Goal: Obtain resource: Download file/media

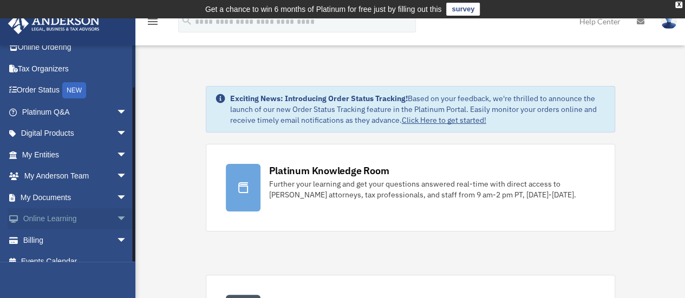
scroll to position [45, 0]
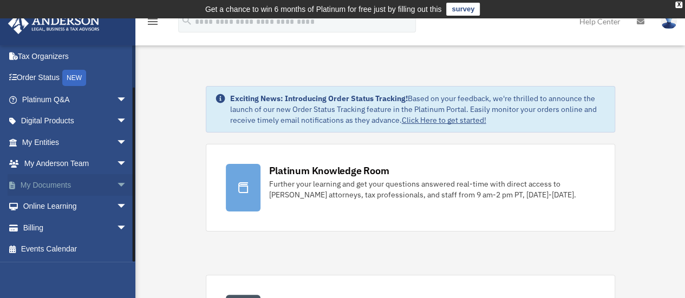
click at [116, 184] on span "arrow_drop_down" at bounding box center [127, 185] width 22 height 22
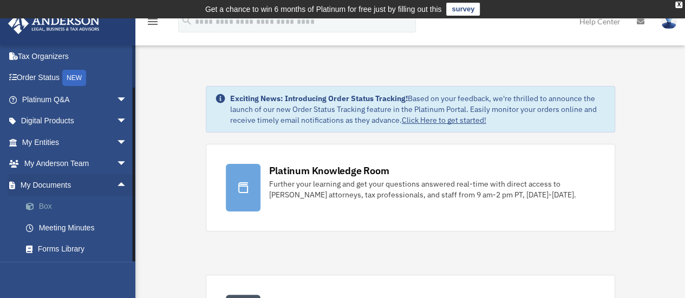
click at [44, 204] on link "Box" at bounding box center [79, 207] width 128 height 22
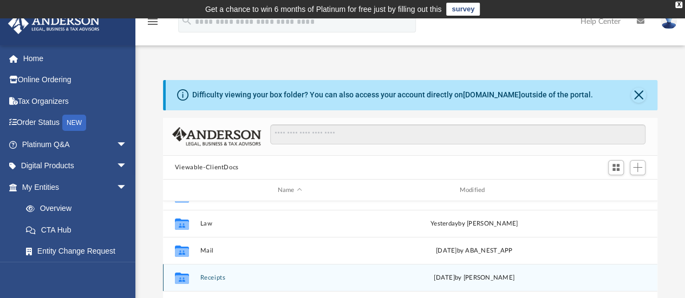
scroll to position [18, 0]
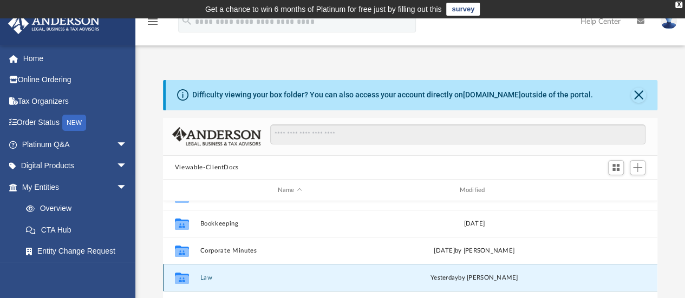
click at [269, 280] on button "Law" at bounding box center [290, 278] width 180 height 7
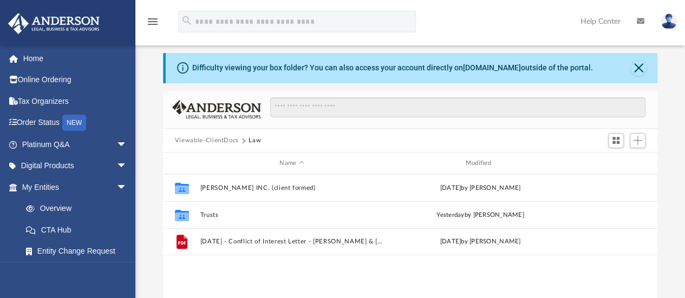
scroll to position [11, 0]
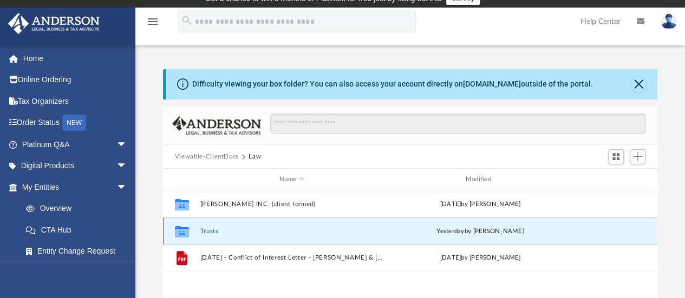
click at [212, 229] on button "Trusts" at bounding box center [292, 231] width 184 height 7
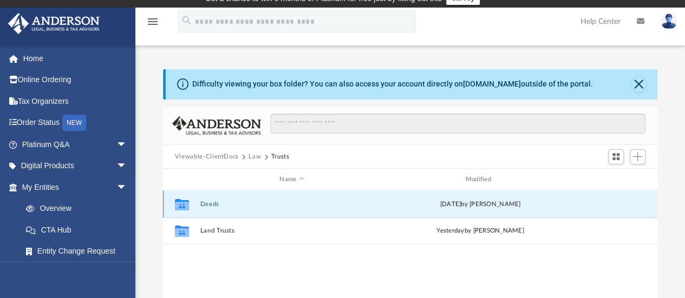
click at [214, 201] on button "Deeds" at bounding box center [292, 204] width 184 height 7
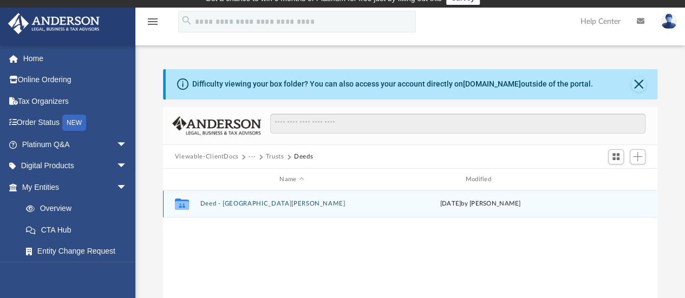
click at [256, 203] on button "Deed - 20671 Ovid Lane" at bounding box center [292, 204] width 184 height 7
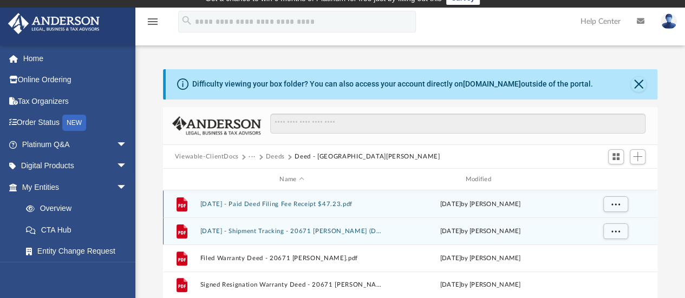
scroll to position [65, 0]
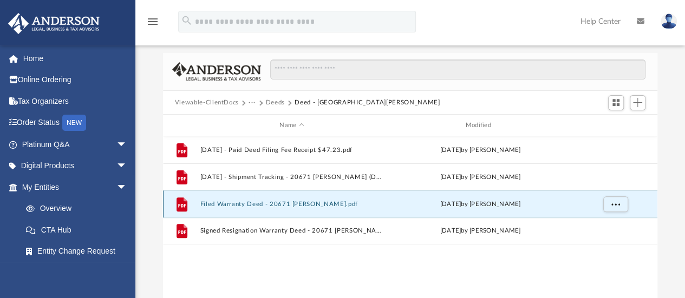
click at [229, 203] on button "Filed Warranty Deed - 20671 Ovid Lane.pdf" at bounding box center [292, 204] width 184 height 7
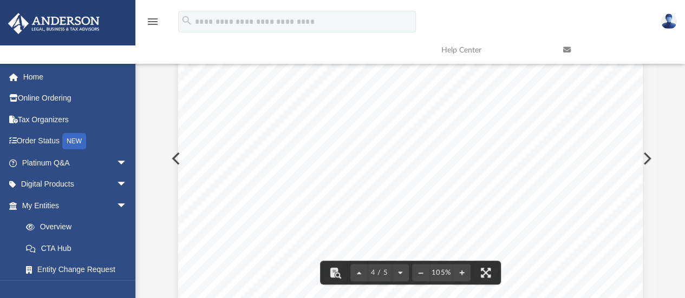
scroll to position [2112, 0]
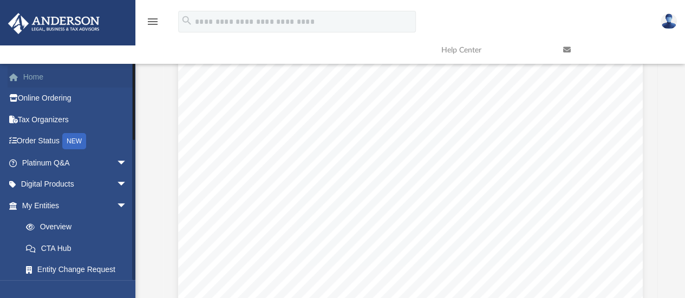
click at [40, 76] on link "Home" at bounding box center [76, 77] width 136 height 22
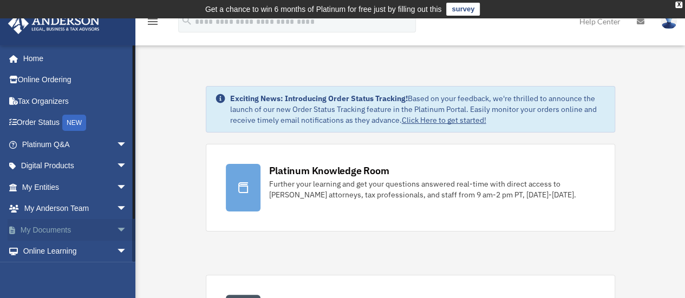
click at [116, 227] on span "arrow_drop_down" at bounding box center [127, 230] width 22 height 22
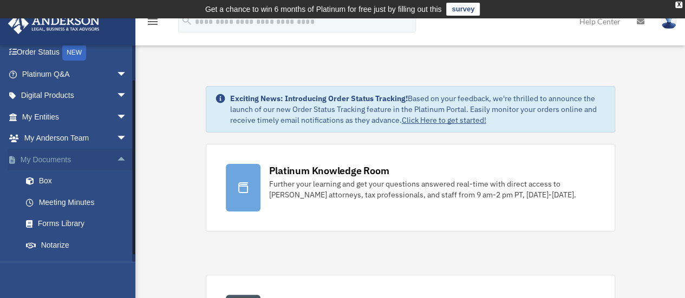
scroll to position [108, 0]
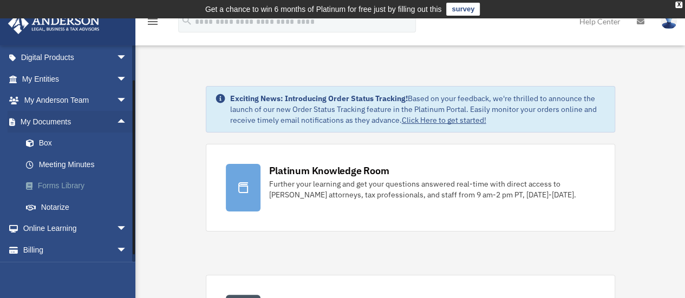
click at [81, 185] on link "Forms Library" at bounding box center [79, 186] width 128 height 22
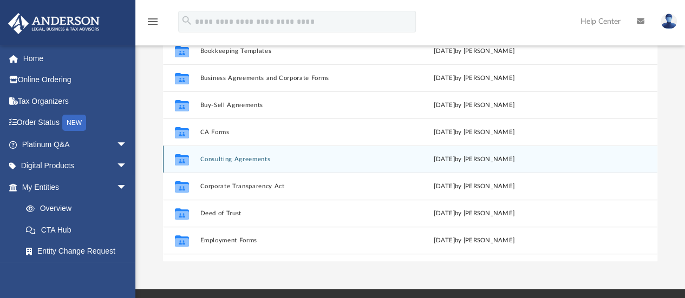
scroll to position [162, 0]
click at [235, 160] on button "Deed of Trust" at bounding box center [290, 159] width 180 height 7
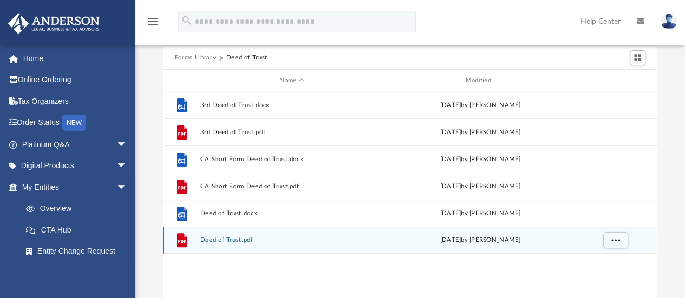
scroll to position [126, 0]
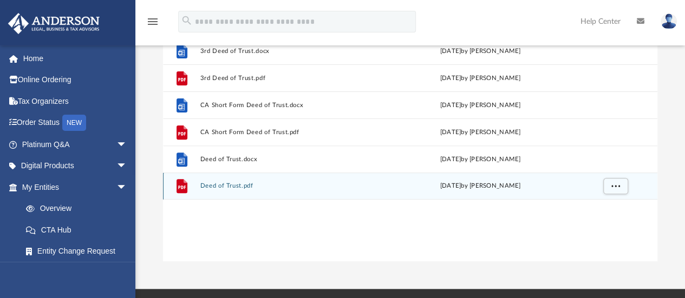
click at [219, 184] on button "Deed of Trust.pdf" at bounding box center [292, 186] width 184 height 7
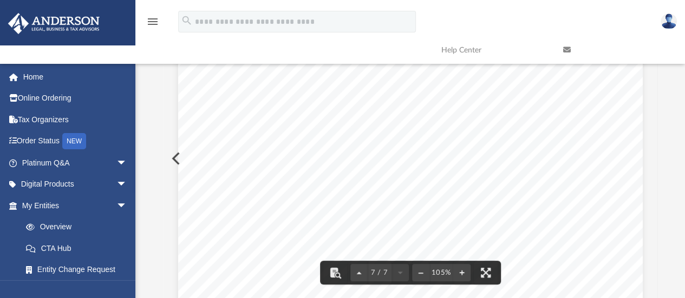
scroll to position [3718, 0]
click at [47, 80] on link "Home" at bounding box center [76, 77] width 136 height 22
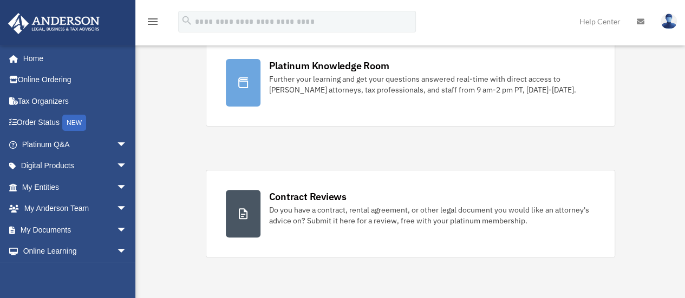
scroll to position [108, 0]
